Goal: Task Accomplishment & Management: Use online tool/utility

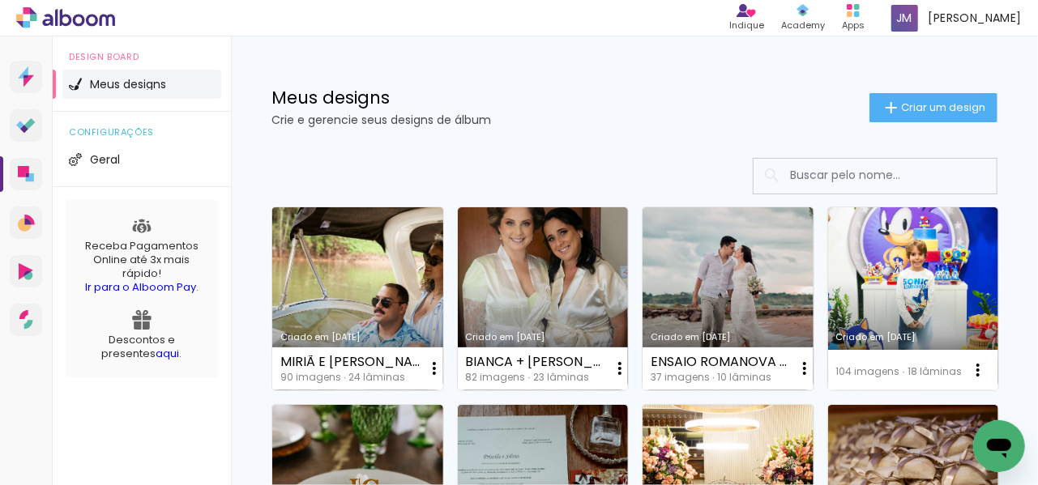
click at [403, 271] on link "Criado em [DATE]" at bounding box center [357, 298] width 171 height 183
